Goal: Information Seeking & Learning: Stay updated

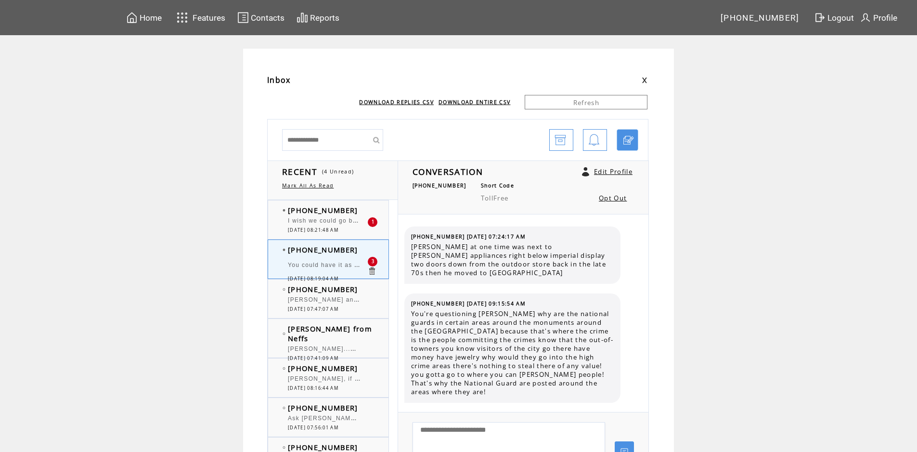
scroll to position [1447, 0]
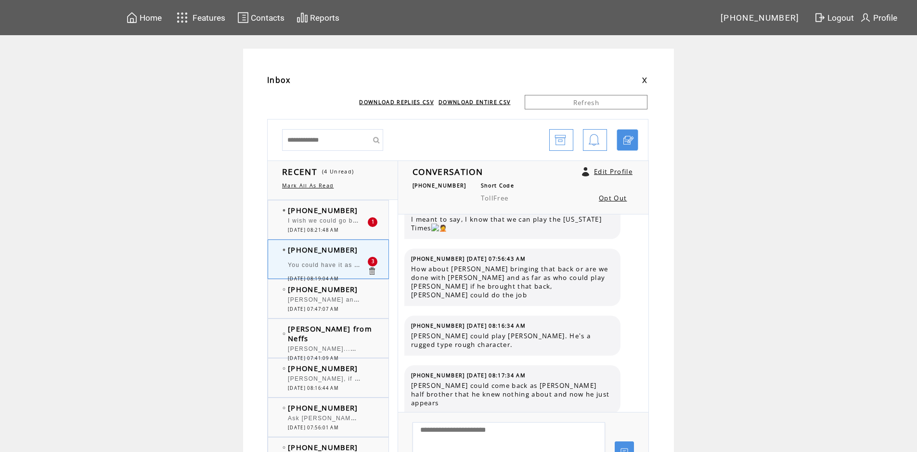
click at [332, 219] on span "I wish we could go back to pre covid [PERSON_NAME], thats the show i would like…" at bounding box center [510, 220] width 445 height 10
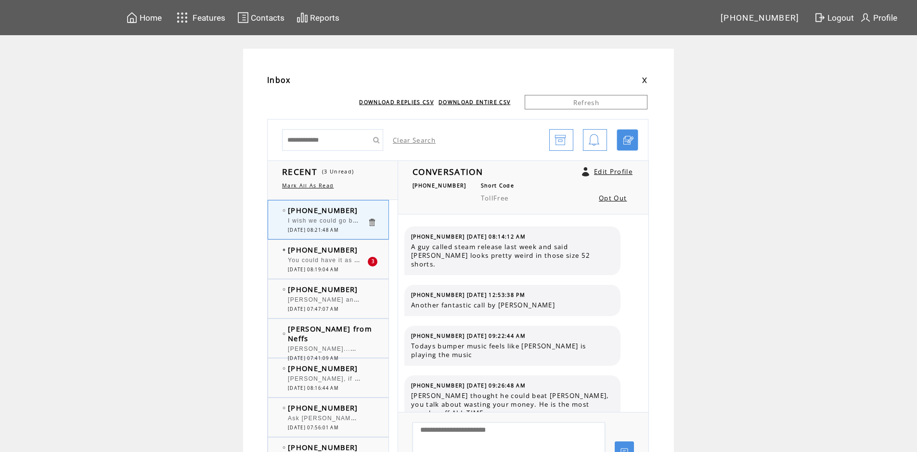
scroll to position [338, 0]
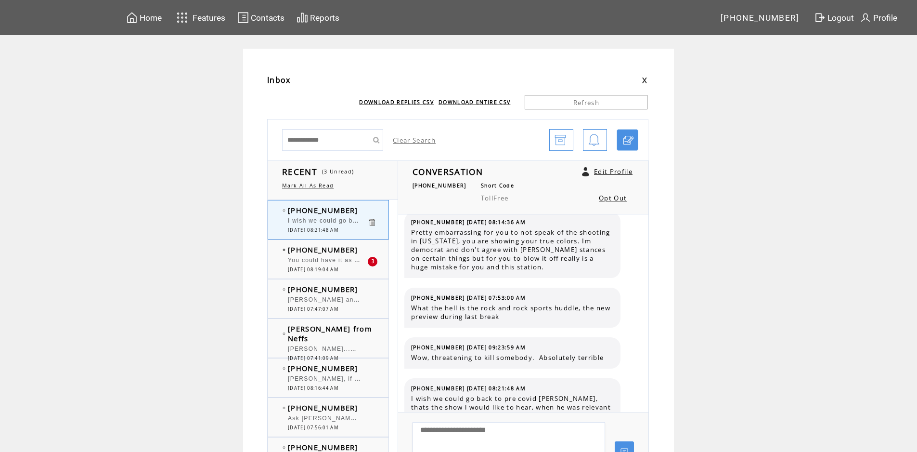
click at [338, 269] on span "[DATE] 08:19:04 AM" at bounding box center [313, 269] width 51 height 6
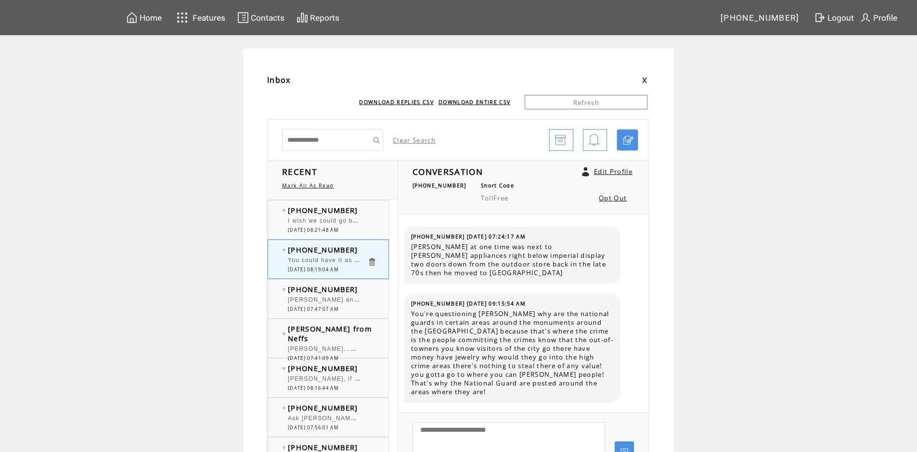
scroll to position [1447, 0]
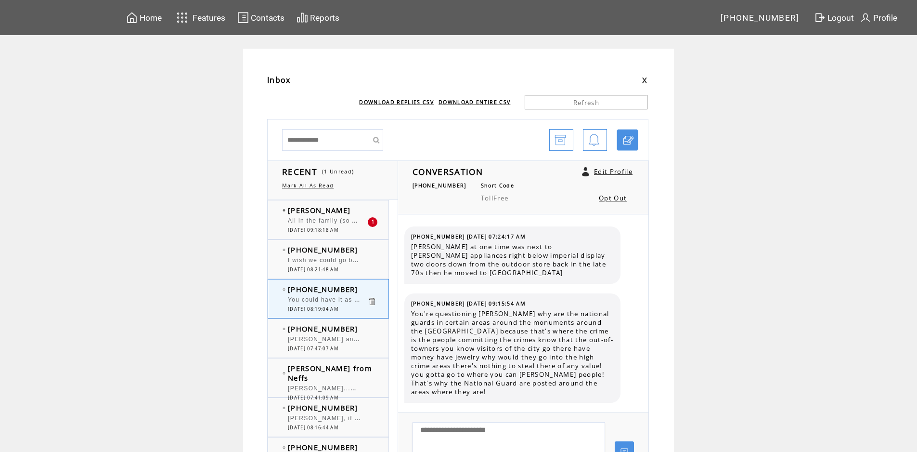
scroll to position [1447, 0]
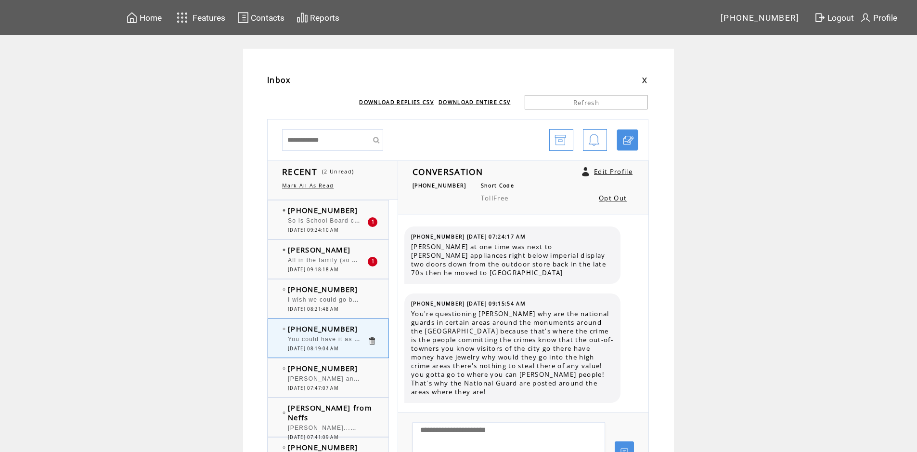
scroll to position [1447, 0]
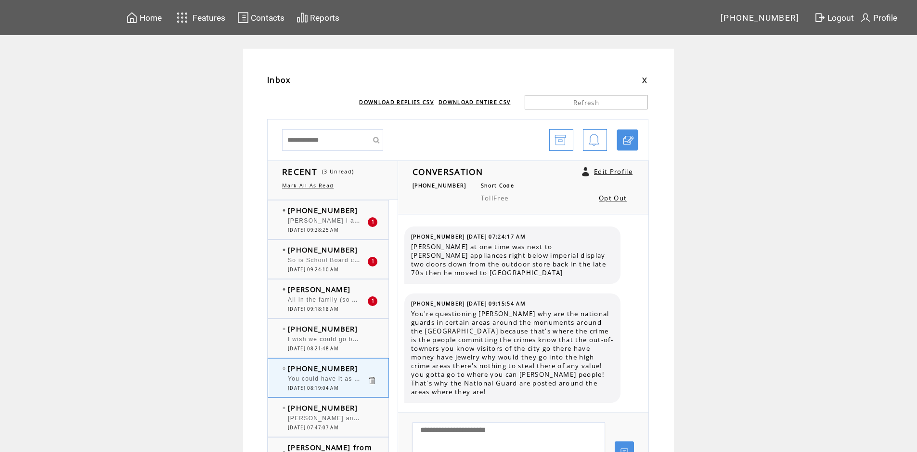
scroll to position [1447, 0]
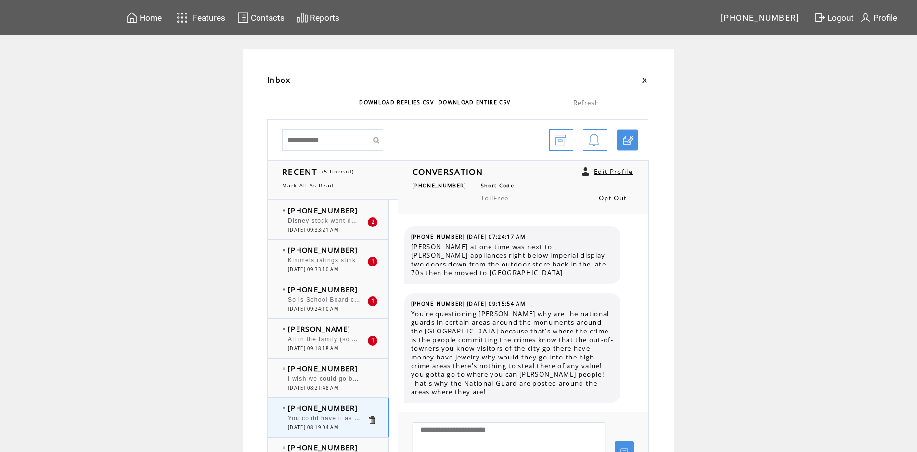
scroll to position [1447, 0]
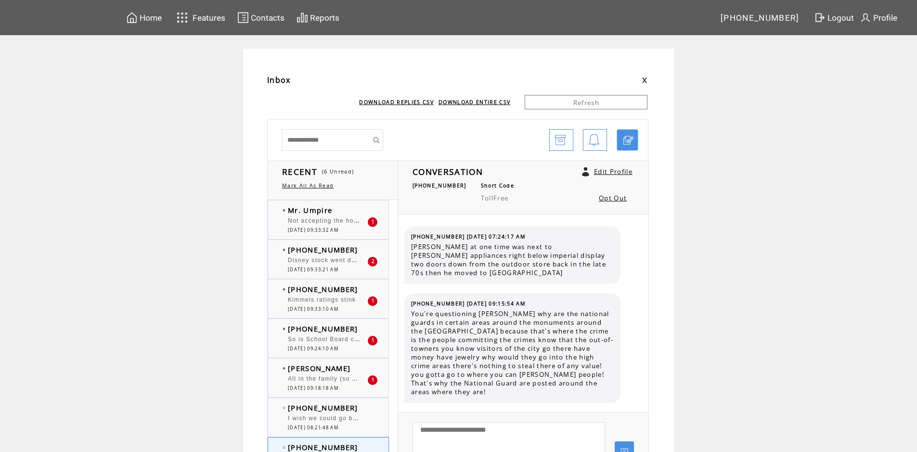
scroll to position [1447, 0]
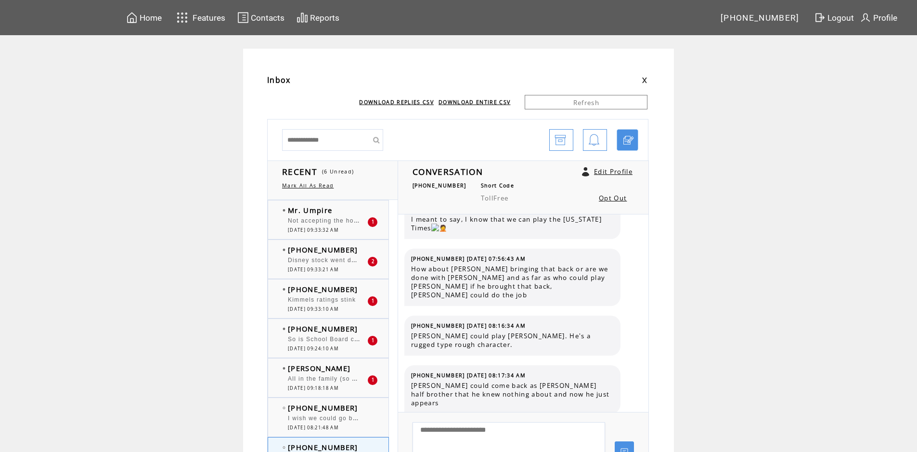
click at [355, 215] on div at bounding box center [327, 216] width 79 height 2
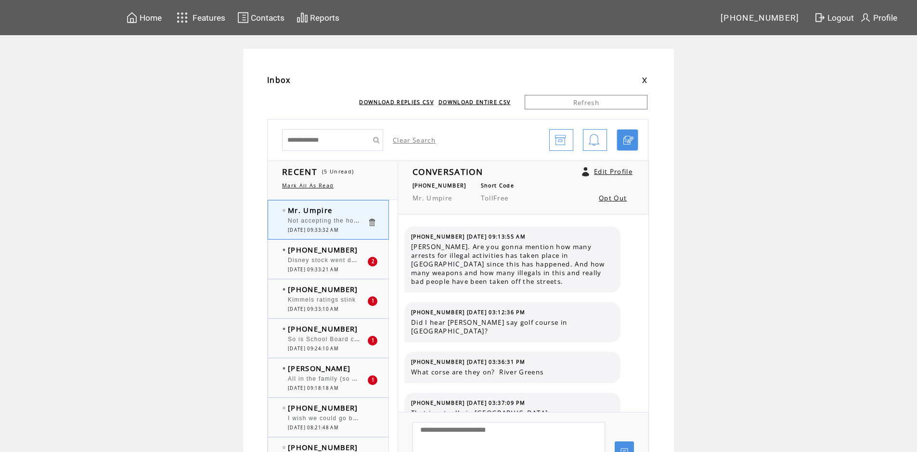
scroll to position [828, 0]
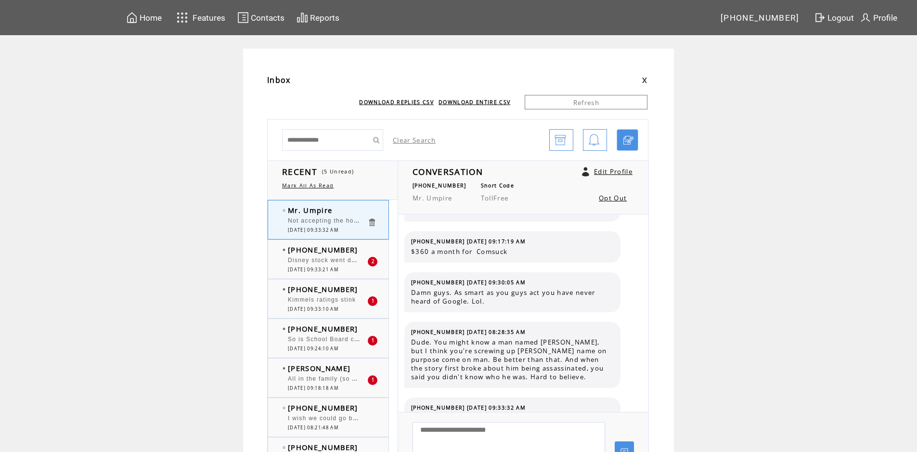
click at [355, 258] on span "Disney stock went down because what [PERSON_NAME] said about [PERSON_NAME] assa…" at bounding box center [550, 259] width 524 height 10
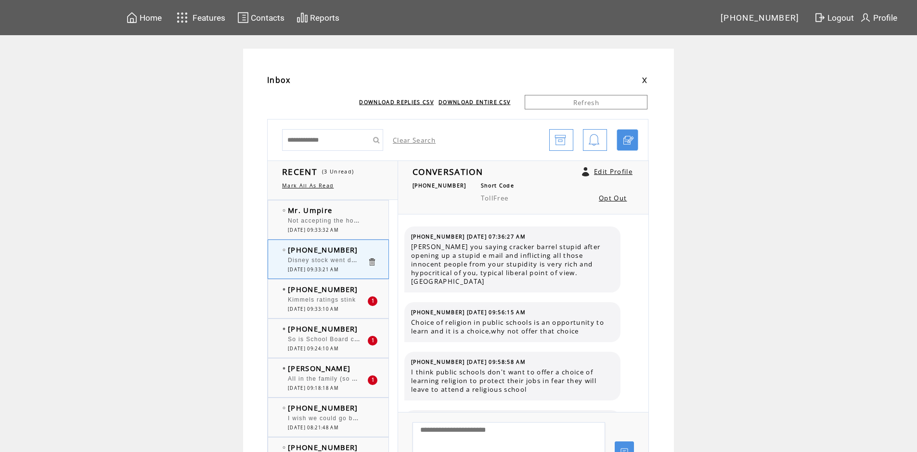
scroll to position [912, 0]
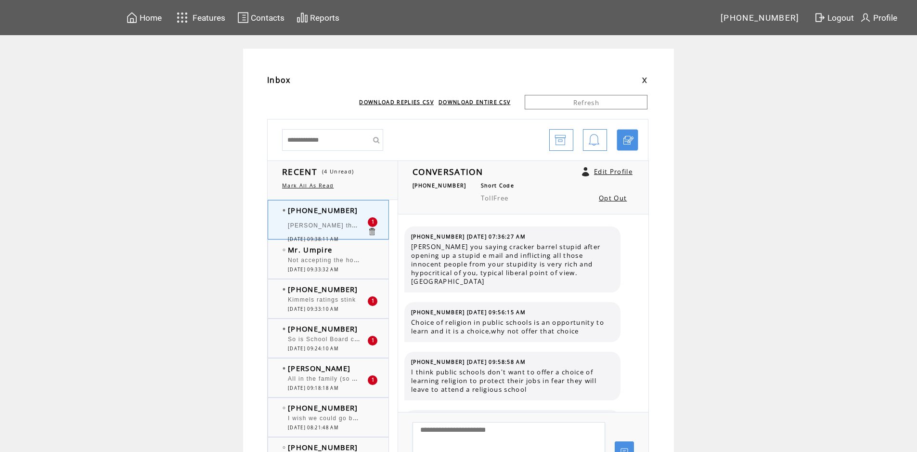
scroll to position [987, 0]
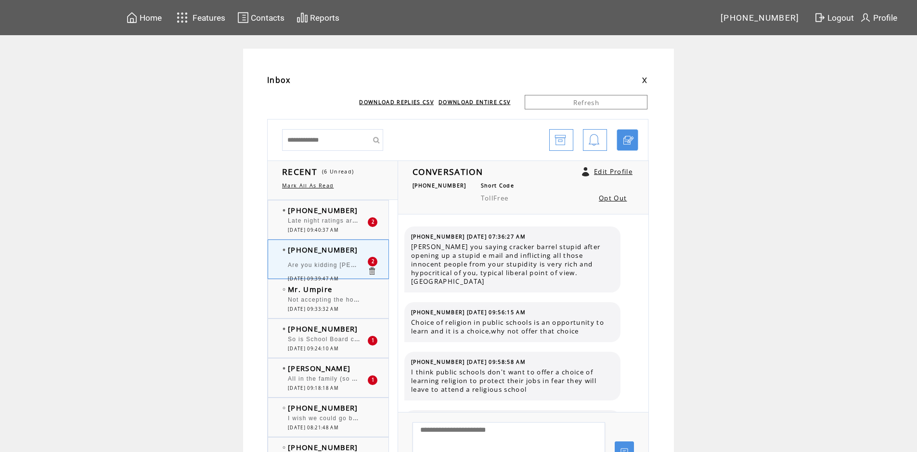
scroll to position [1037, 0]
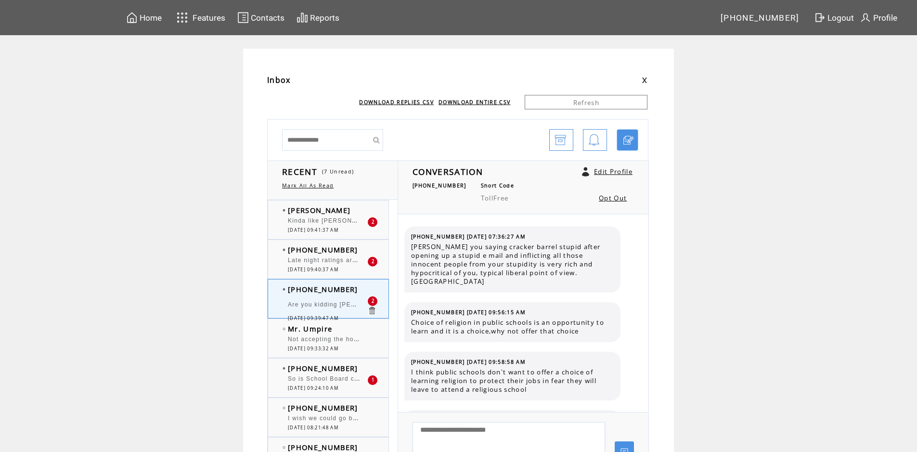
scroll to position [1037, 0]
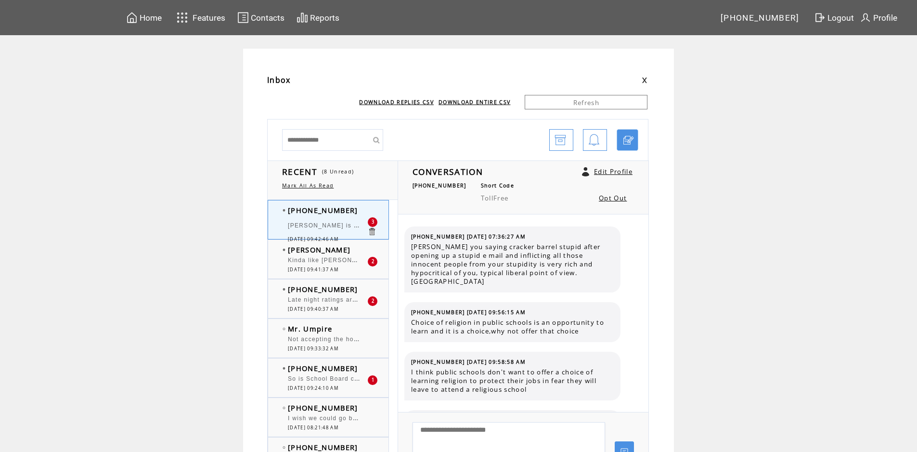
scroll to position [1104, 0]
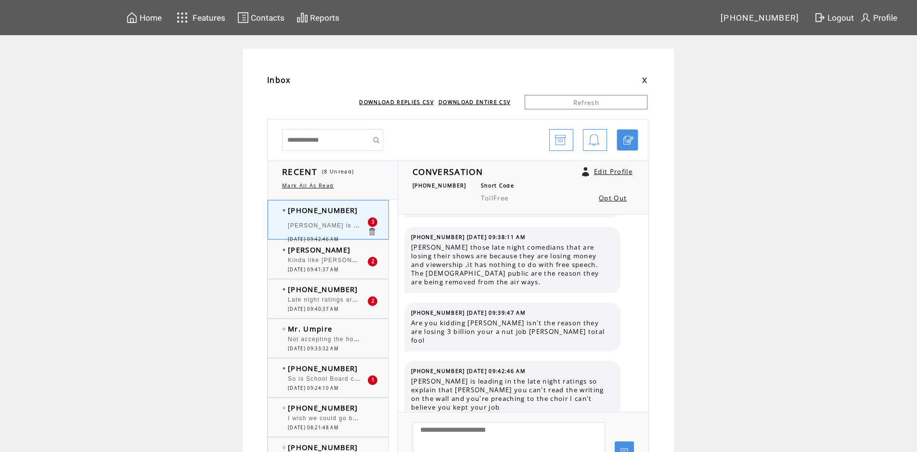
click at [331, 215] on div at bounding box center [327, 216] width 79 height 2
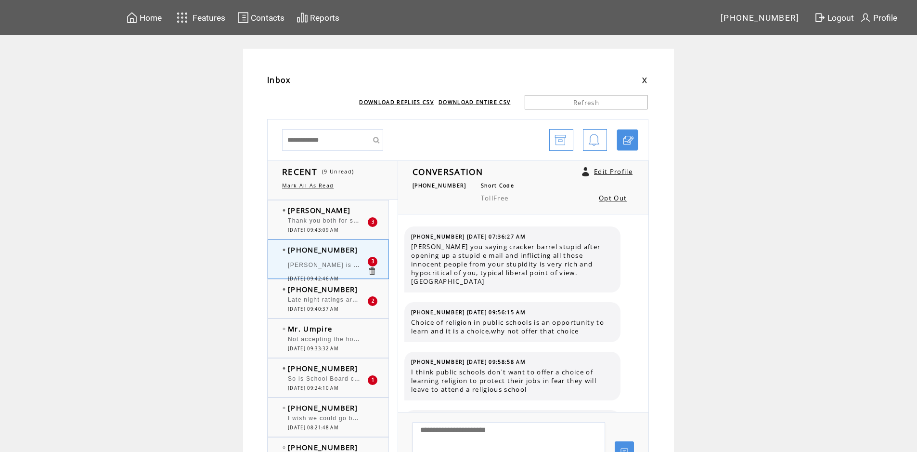
scroll to position [1104, 0]
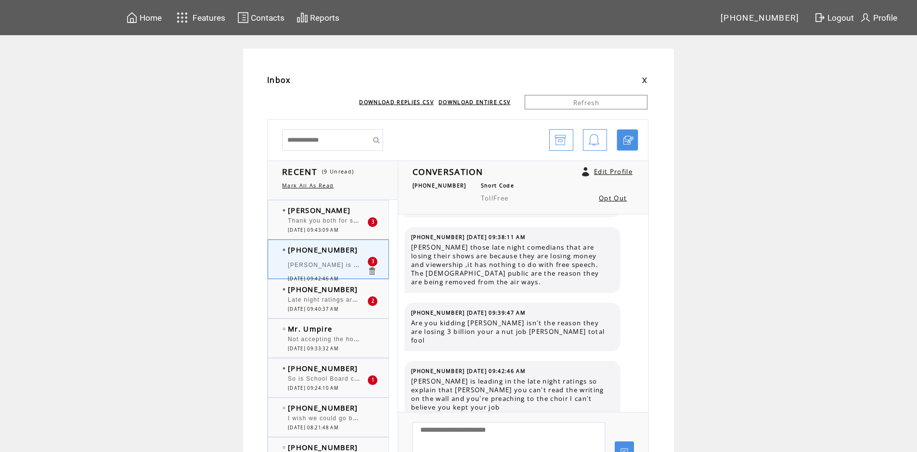
click at [335, 268] on span "[PERSON_NAME] is leading in the late night ratings so explain that [PERSON_NAME…" at bounding box center [590, 264] width 604 height 10
click at [330, 301] on span "Late night ratings are terrible across the board" at bounding box center [362, 299] width 149 height 10
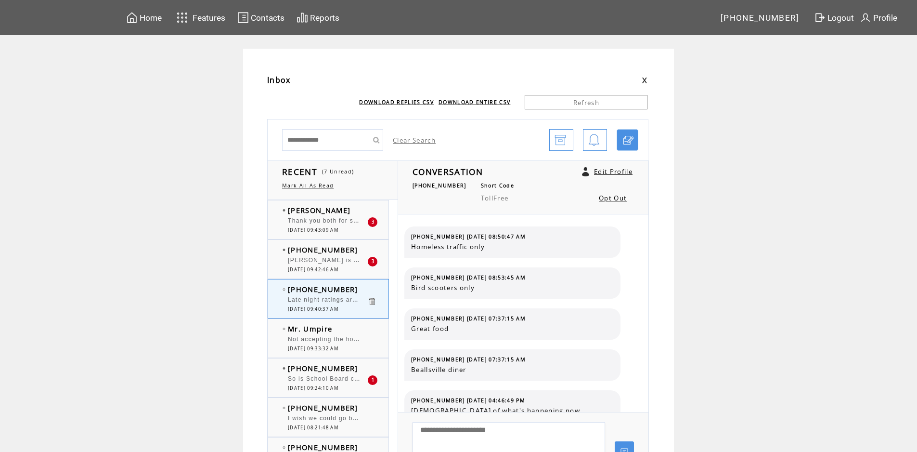
scroll to position [176, 0]
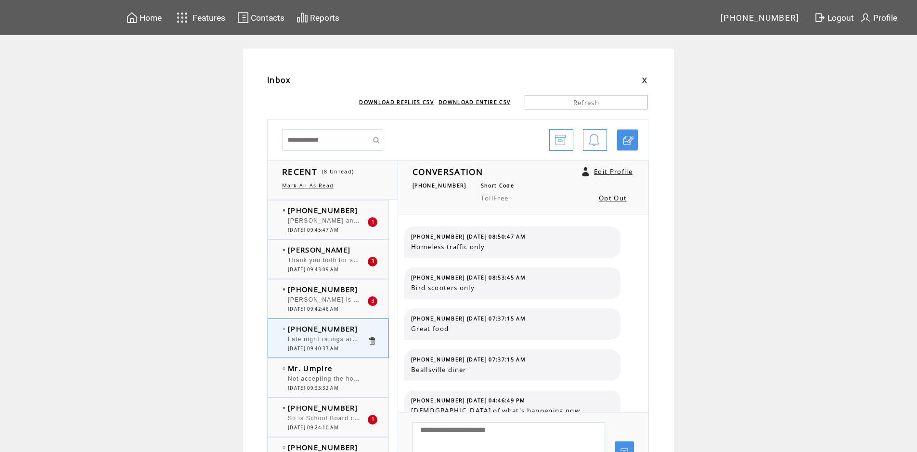
scroll to position [176, 0]
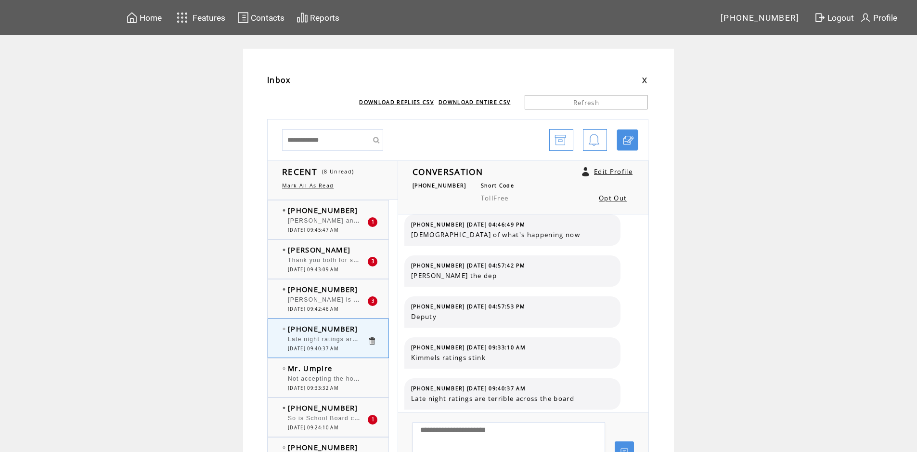
click at [336, 221] on span "Howard and Bob. Howard, I think "Dippy Dork" is an endearing name." at bounding box center [452, 220] width 328 height 10
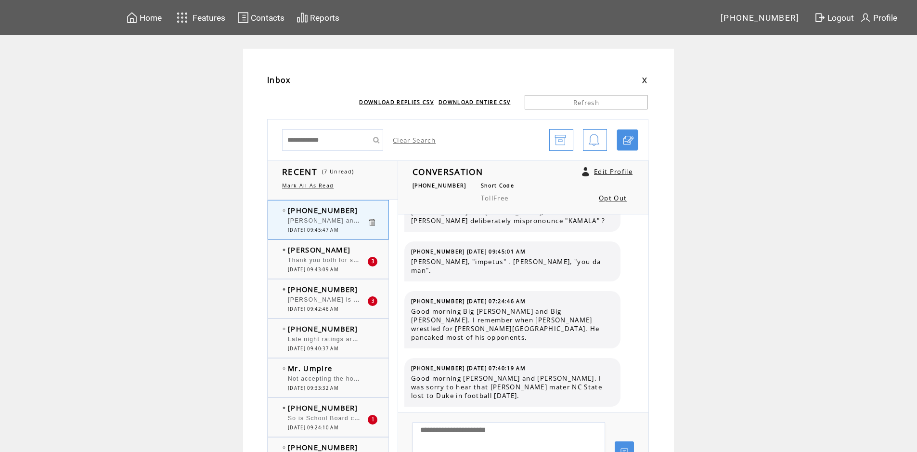
scroll to position [48, 0]
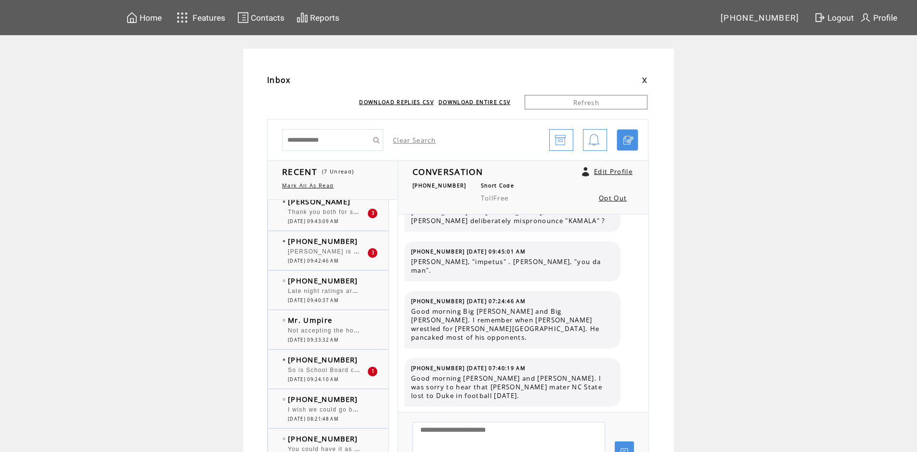
click at [330, 372] on span "So is School Board censoring employees?" at bounding box center [354, 369] width 133 height 10
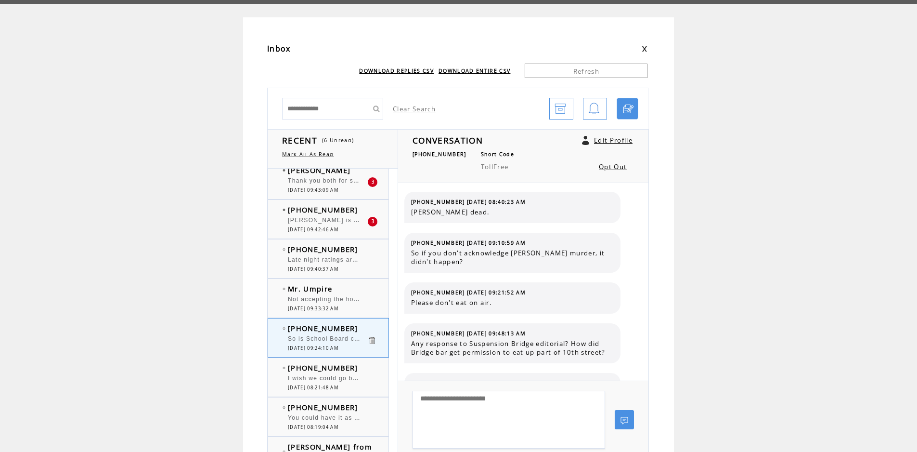
scroll to position [48, 0]
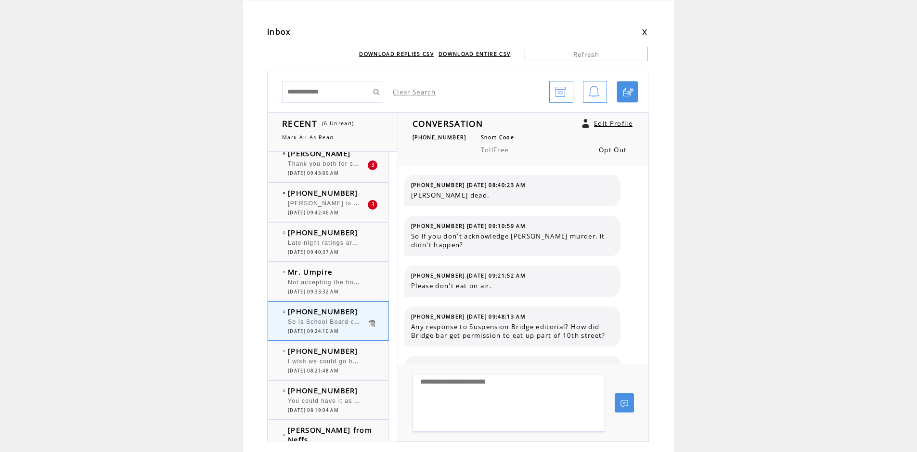
click at [361, 283] on span "Not accepting the homework assignment. Never watched [PERSON_NAME] and won't. T…" at bounding box center [517, 281] width 459 height 10
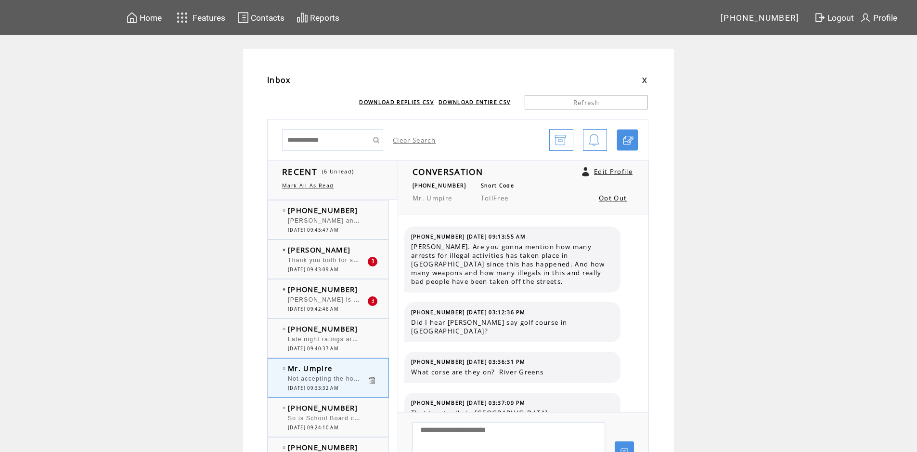
scroll to position [828, 0]
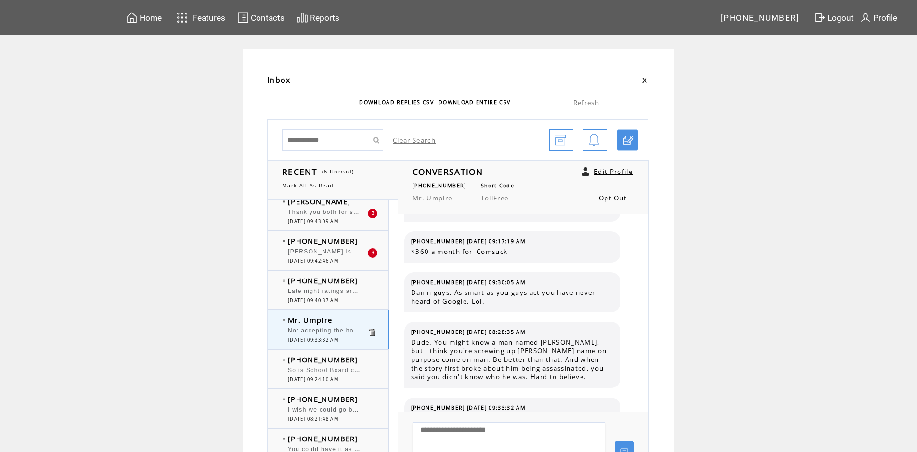
click at [355, 373] on span "So is School Board censoring employees?" at bounding box center [354, 369] width 133 height 10
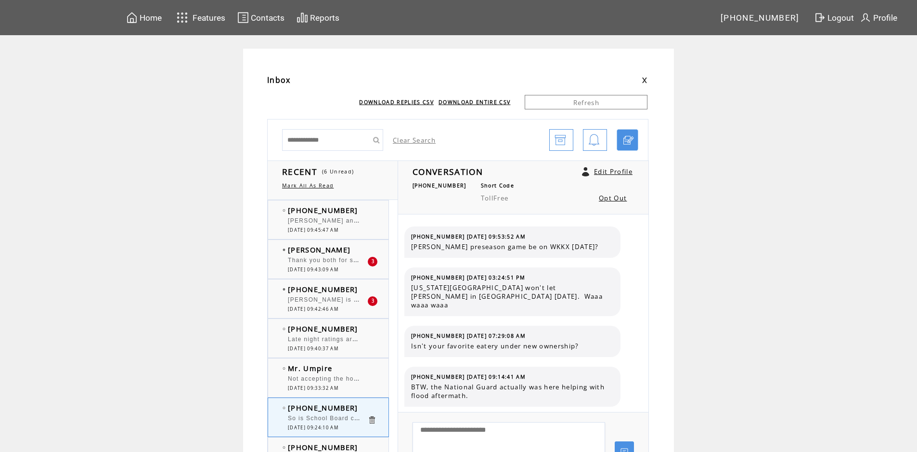
scroll to position [689, 0]
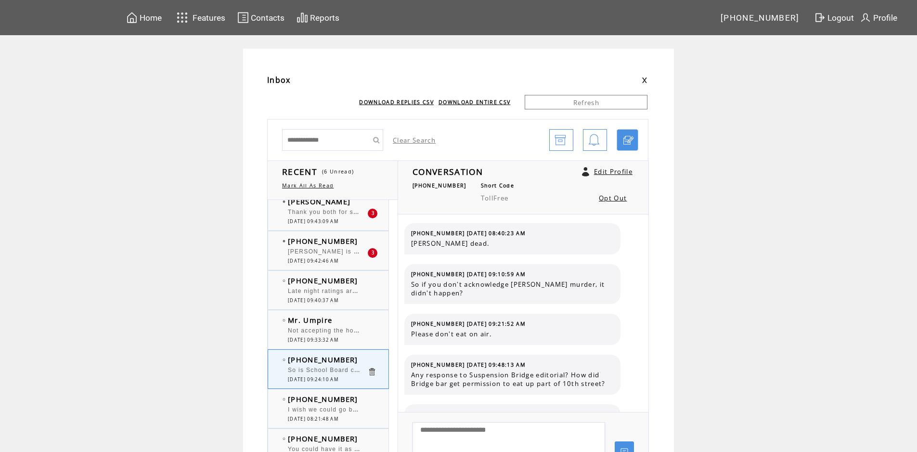
click at [346, 213] on span "Thank you both for sharing the conversations with us- same as tv situation hone…" at bounding box center [600, 211] width 624 height 7
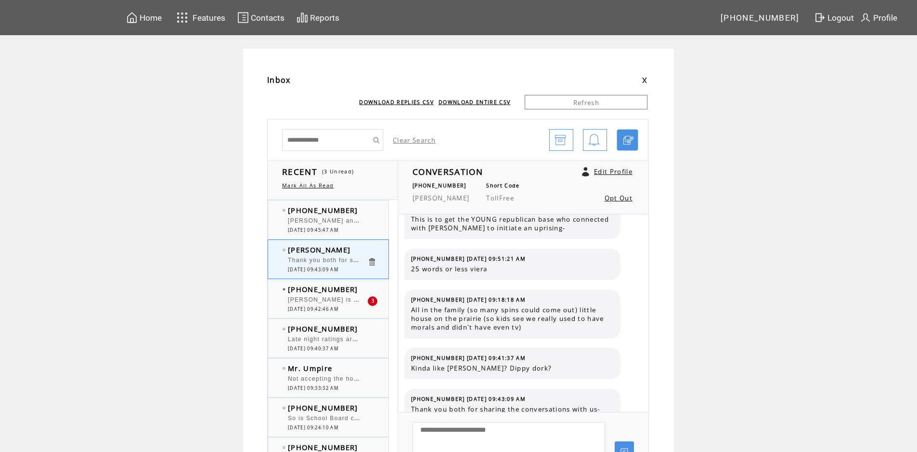
click at [356, 215] on div at bounding box center [327, 216] width 79 height 2
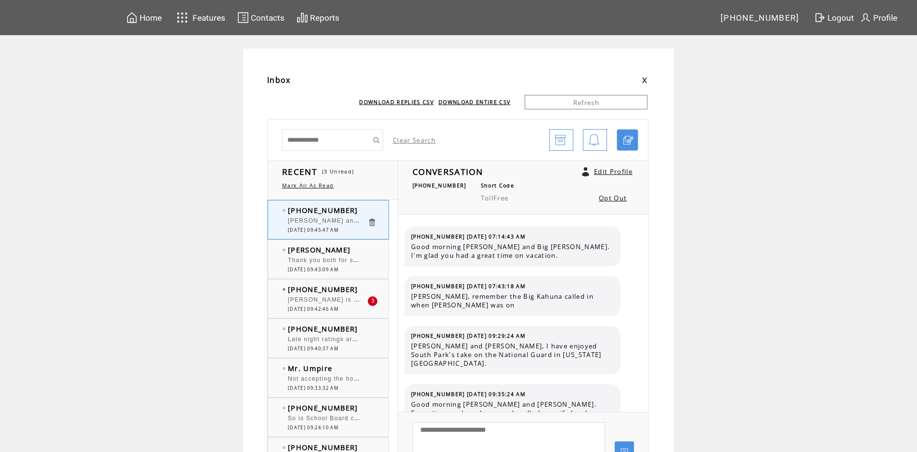
scroll to position [5880, 0]
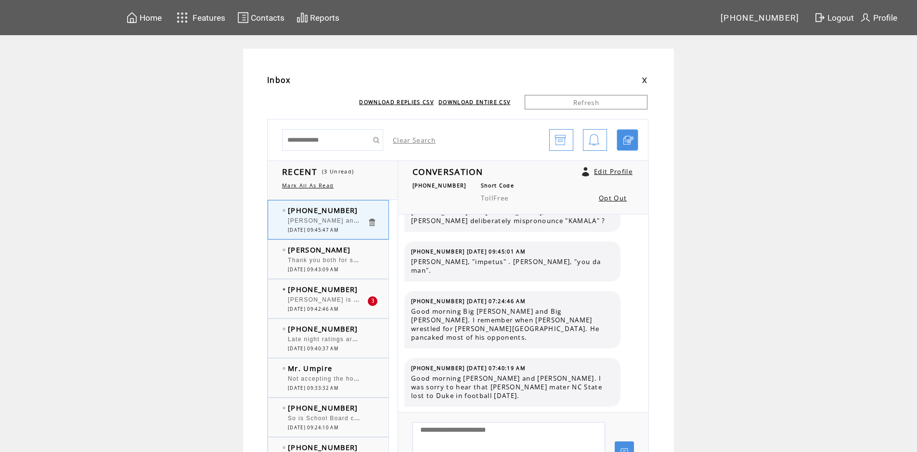
click at [355, 290] on td "[PHONE_NUMBER]" at bounding box center [327, 289] width 79 height 10
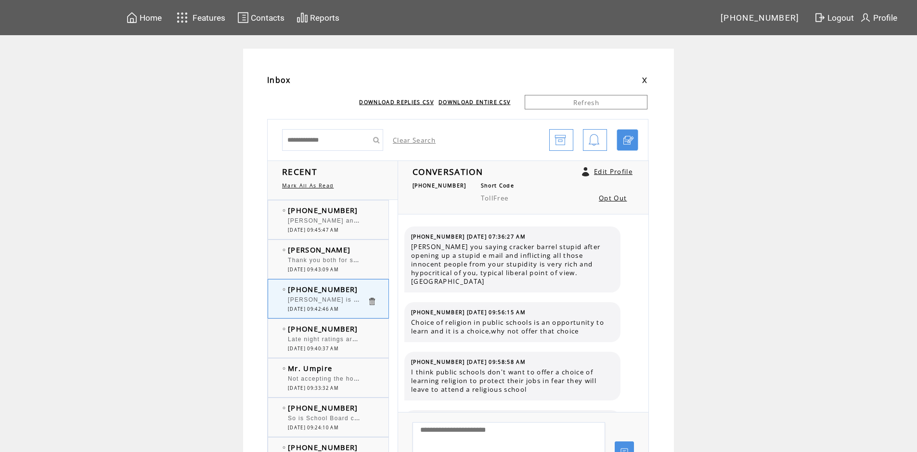
scroll to position [1069, 0]
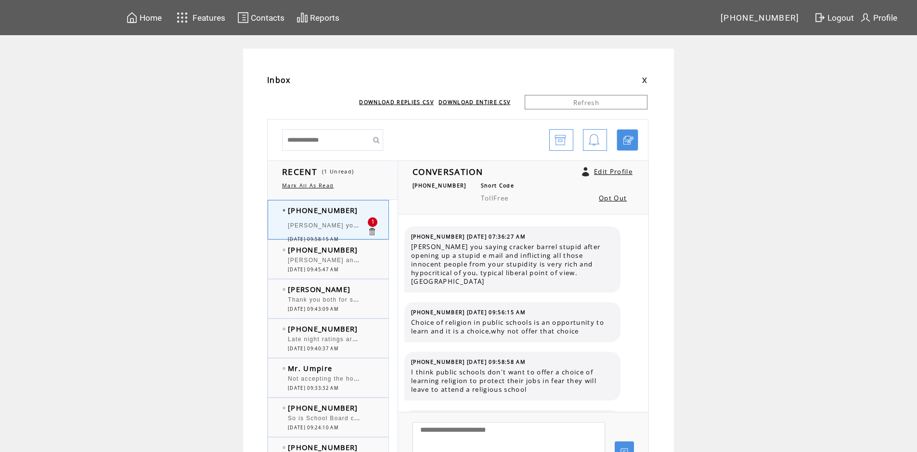
scroll to position [1128, 0]
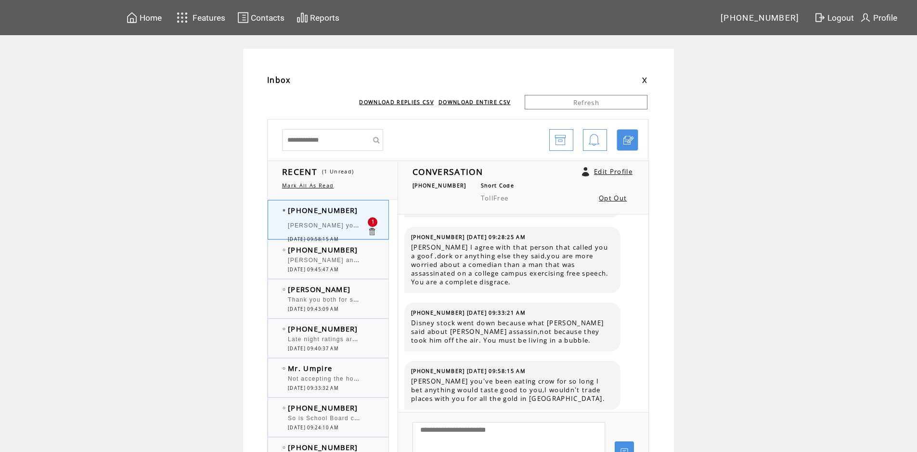
click at [362, 231] on div "[PERSON_NAME] you've been eating crow for so long I bet anything would taste go…" at bounding box center [327, 227] width 79 height 10
